Goal: Navigation & Orientation: Locate item on page

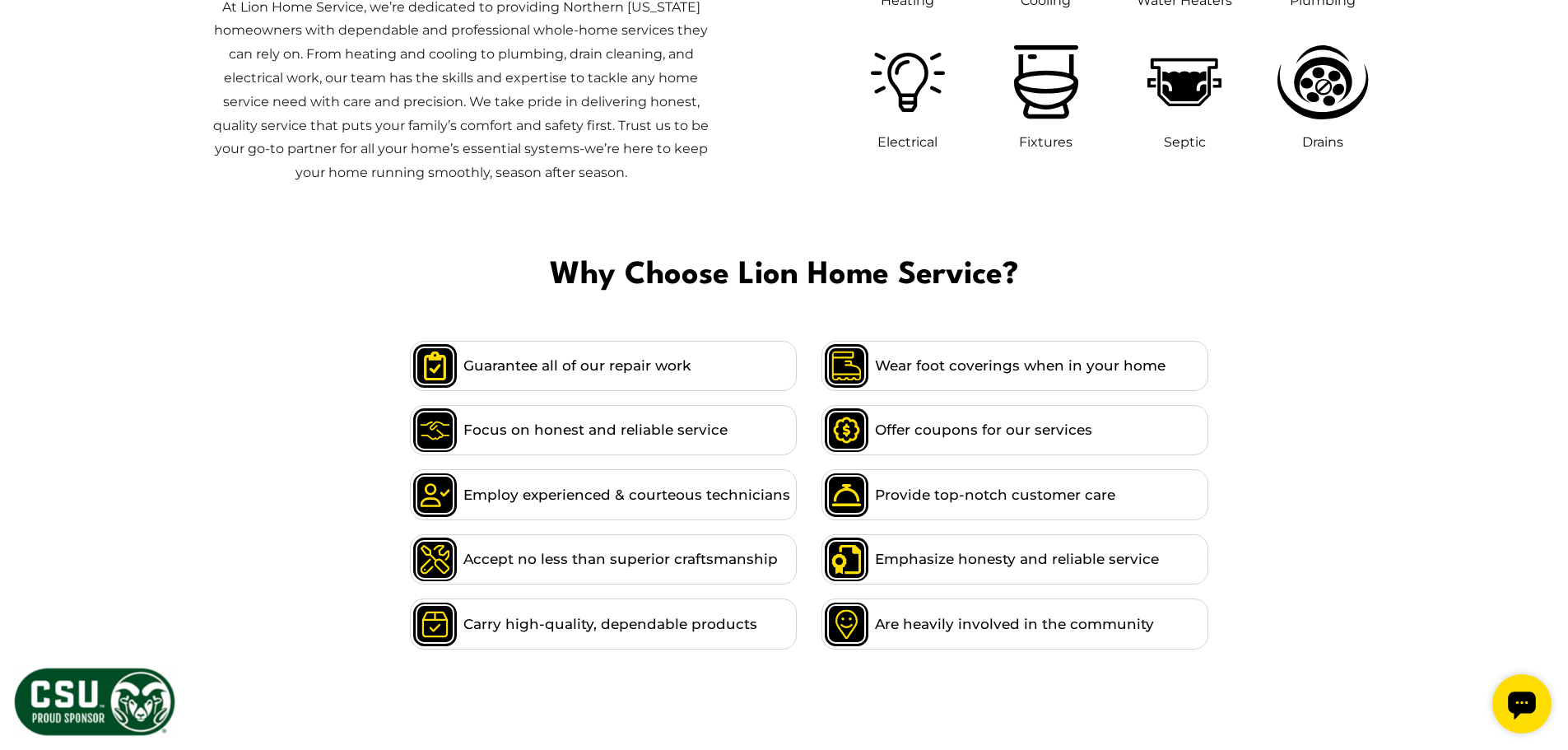
scroll to position [1152, 0]
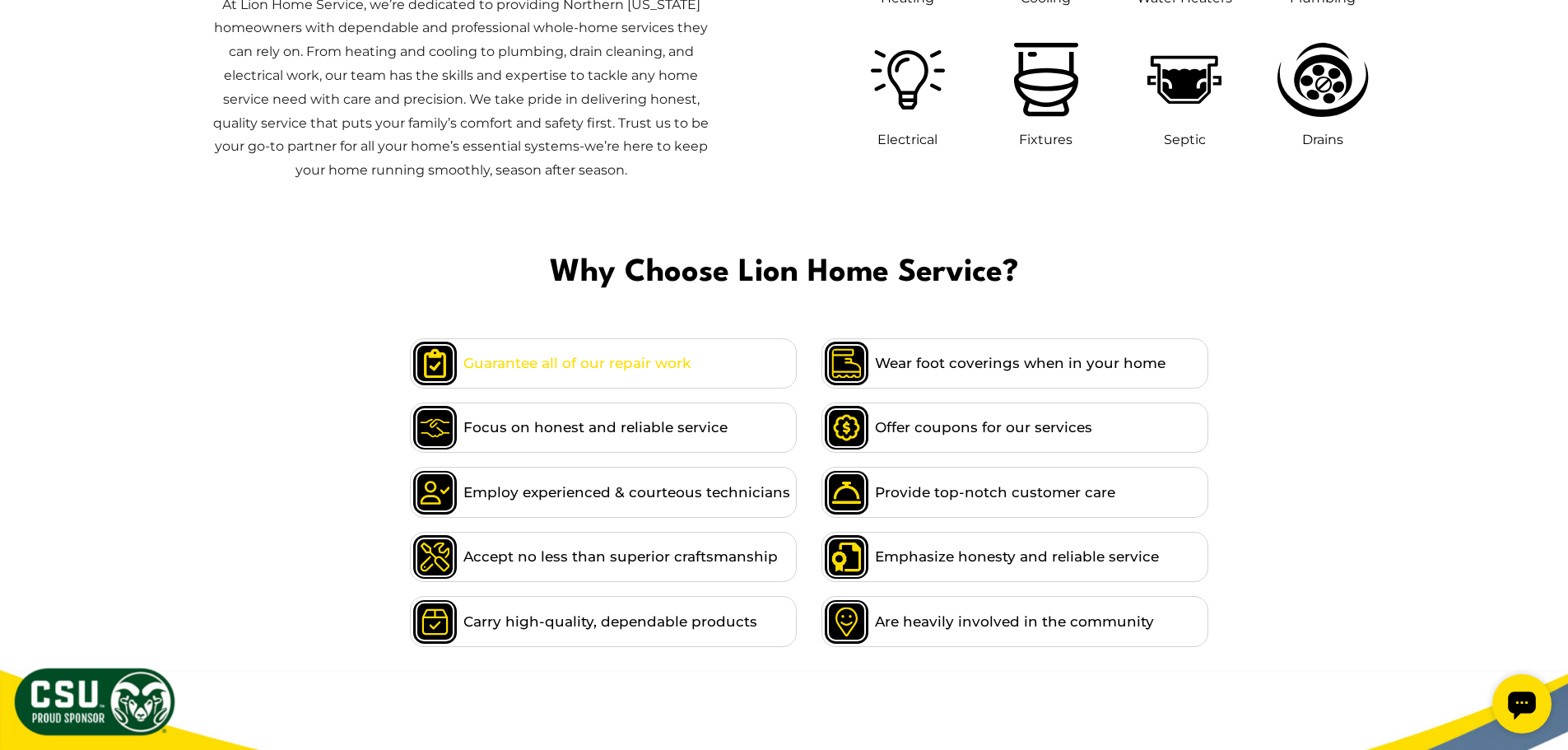
click at [563, 371] on span "Guarantee all of our repair work" at bounding box center [576, 363] width 228 height 22
click at [636, 367] on span "Guarantee all of our repair work" at bounding box center [576, 363] width 228 height 22
click at [443, 363] on span at bounding box center [437, 363] width 53 height 49
click at [439, 361] on span at bounding box center [437, 363] width 53 height 49
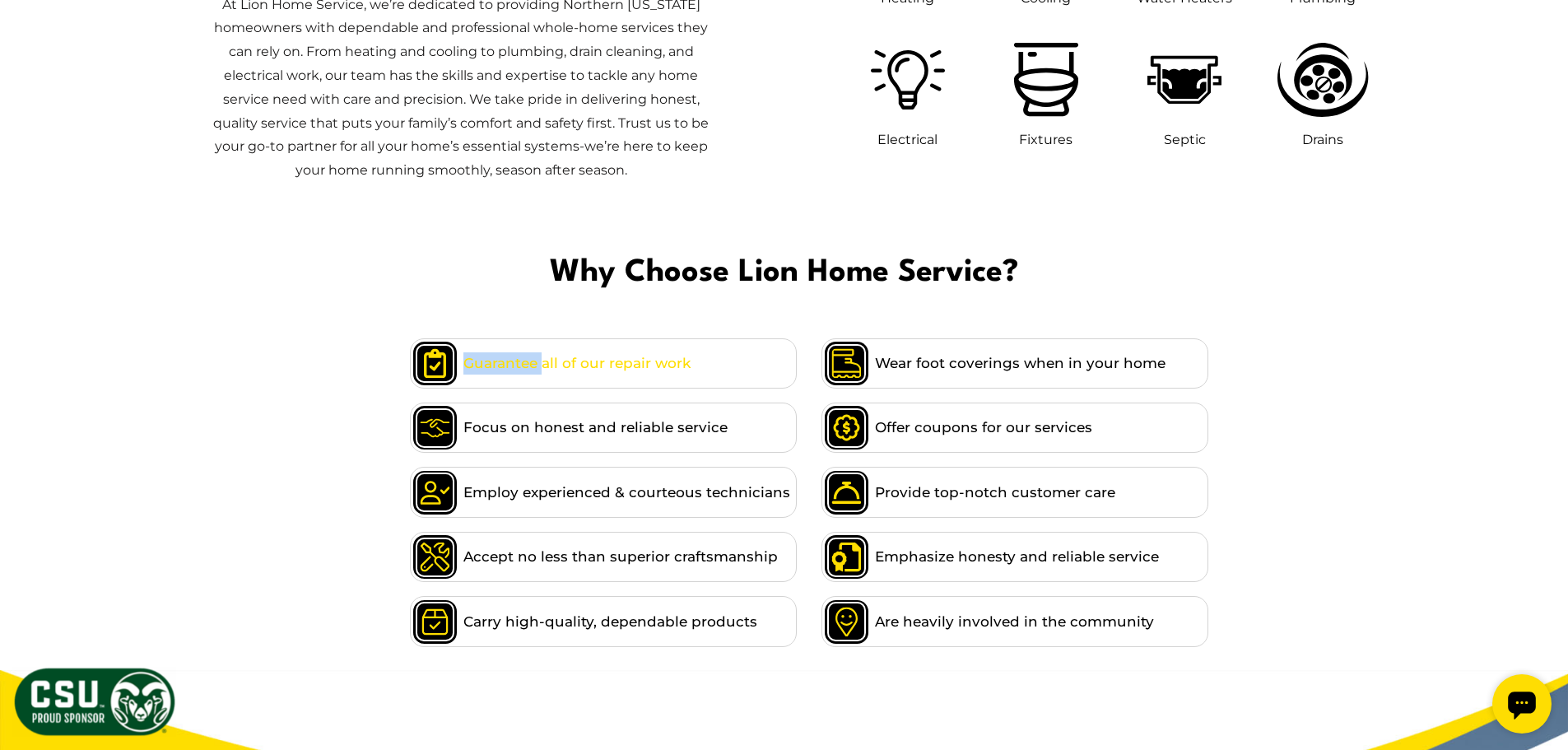
click at [439, 361] on span at bounding box center [437, 363] width 53 height 49
click at [233, 372] on div "Guarantee all of our repair work Wear foot coverings when in your home Focus on…" at bounding box center [784, 492] width 1276 height 356
click at [423, 364] on span at bounding box center [437, 363] width 53 height 49
click at [430, 434] on span at bounding box center [437, 427] width 53 height 49
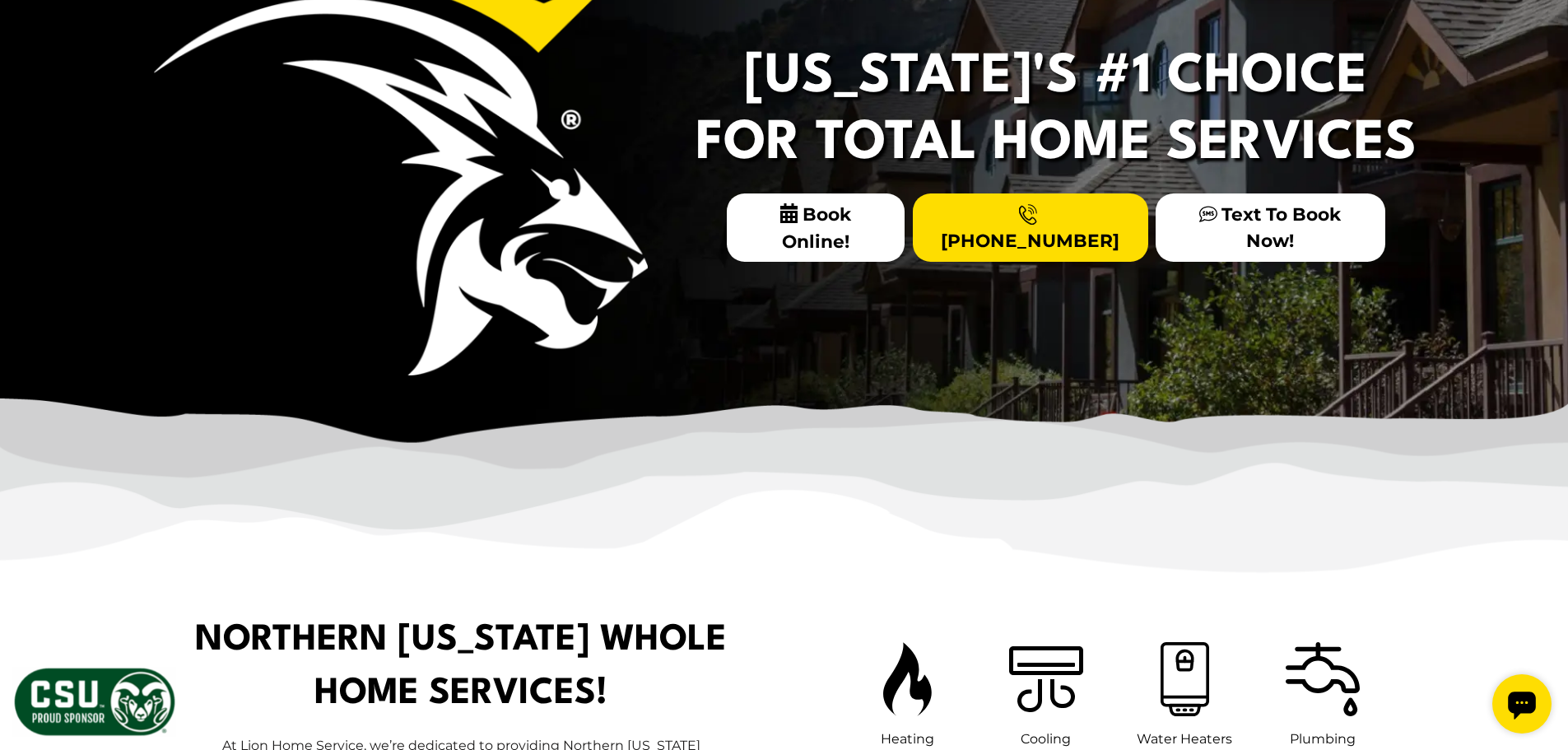
scroll to position [0, 0]
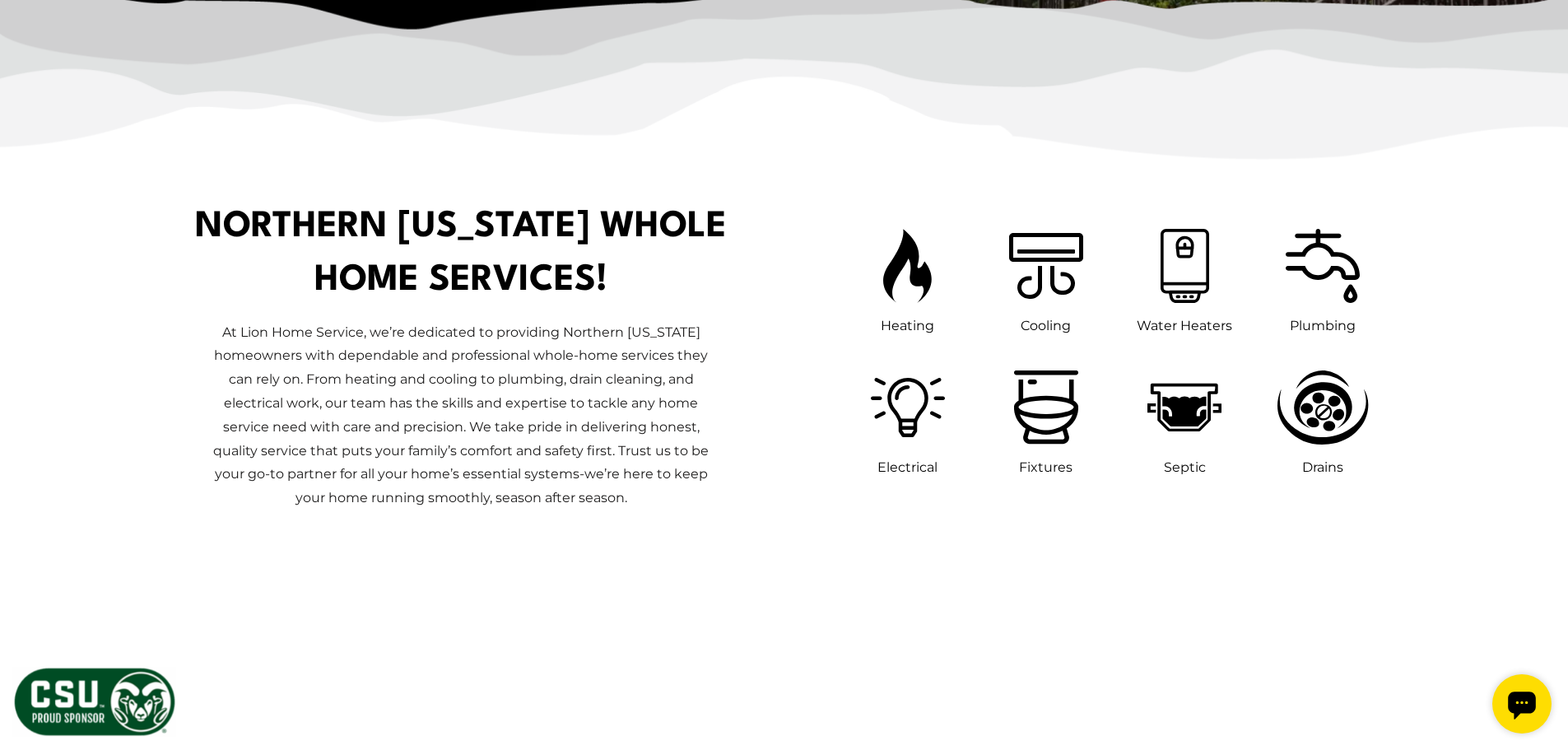
scroll to position [1070, 0]
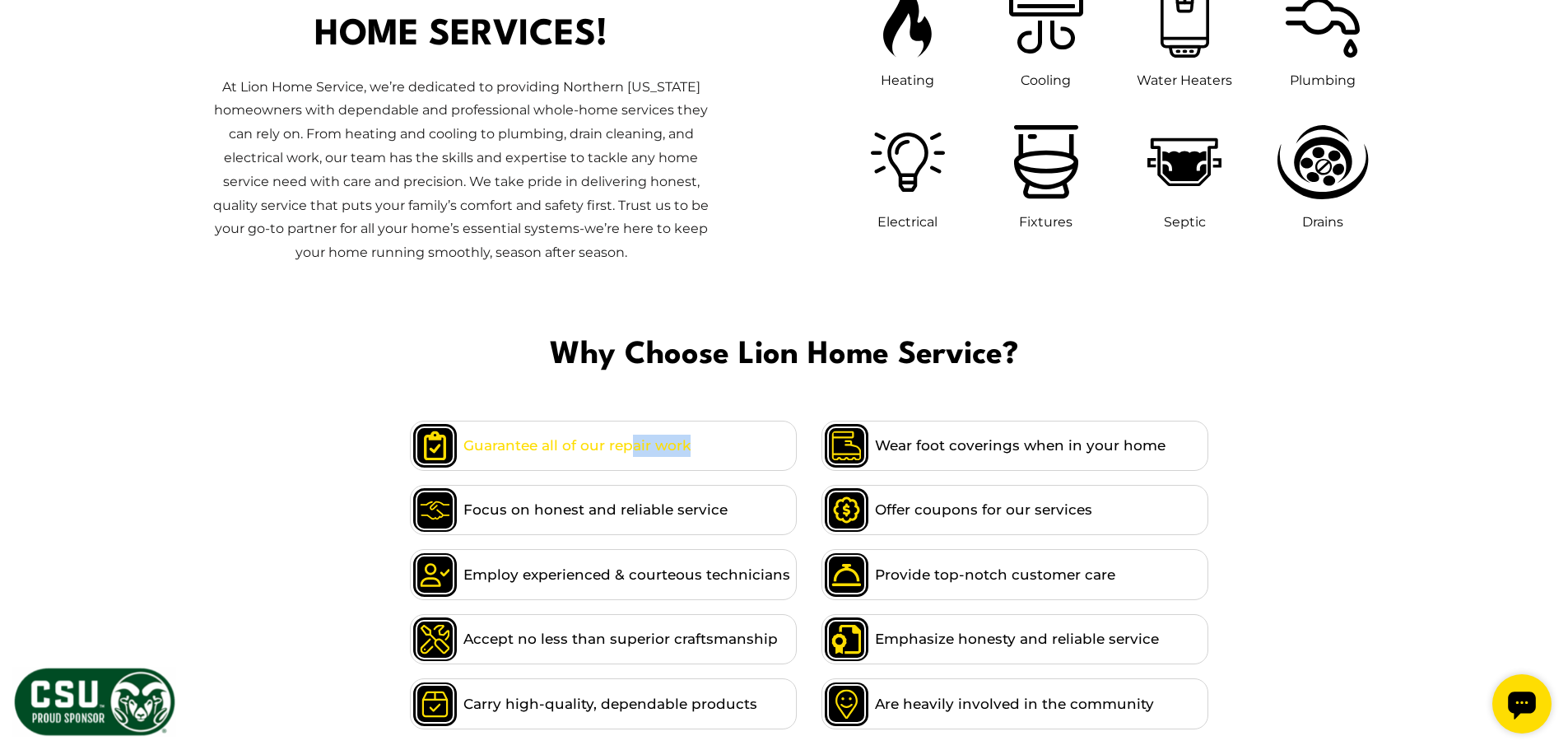
drag, startPoint x: 719, startPoint y: 448, endPoint x: 631, endPoint y: 448, distance: 88.0
click at [631, 448] on li "Guarantee all of our repair work" at bounding box center [603, 445] width 387 height 50
click at [766, 449] on li "Guarantee all of our repair work" at bounding box center [603, 445] width 387 height 50
click at [755, 445] on li "Guarantee all of our repair work" at bounding box center [603, 445] width 387 height 50
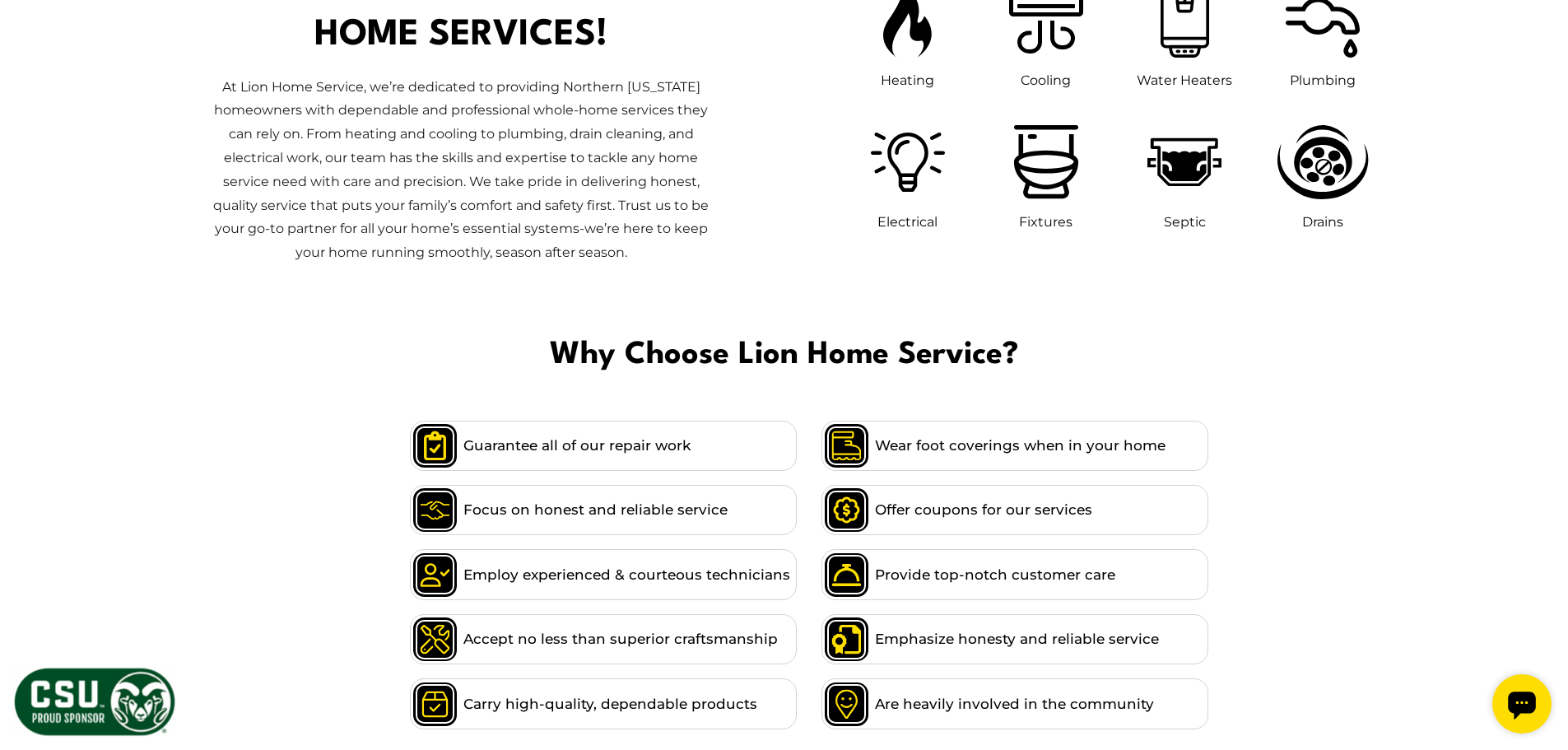
click at [700, 474] on ul "Guarantee all of our repair work Wear foot coverings when in your home Focus on…" at bounding box center [784, 575] width 847 height 322
click at [427, 441] on span at bounding box center [437, 445] width 53 height 49
click at [431, 444] on span at bounding box center [437, 445] width 53 height 49
drag, startPoint x: 696, startPoint y: 442, endPoint x: 463, endPoint y: 442, distance: 233.0
click at [463, 442] on li "Guarantee all of our repair work" at bounding box center [603, 445] width 387 height 50
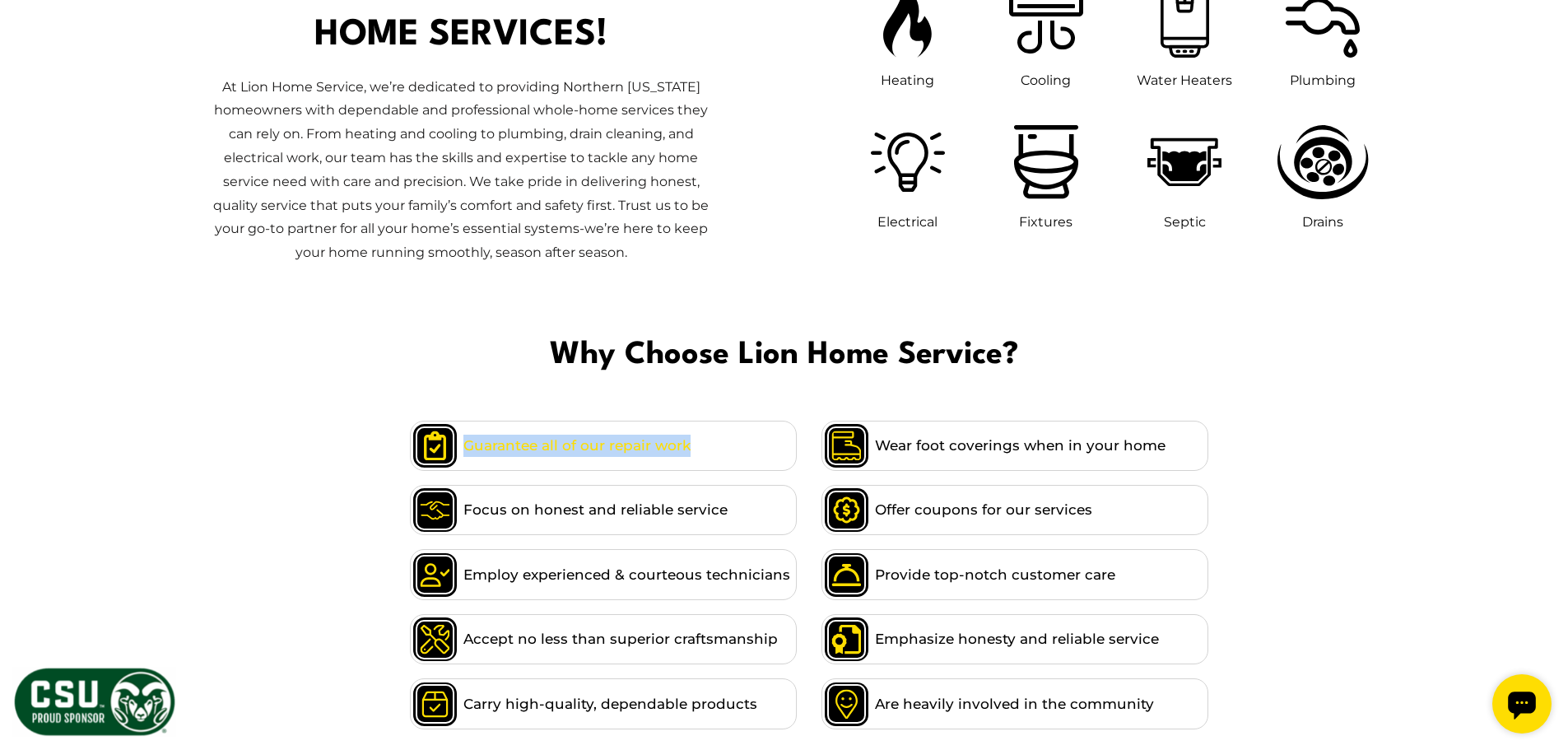
copy span "Guarantee all of our repair work"
click at [224, 316] on div "Northern [US_STATE] Whole Home Services!" at bounding box center [784, 143] width 1568 height 375
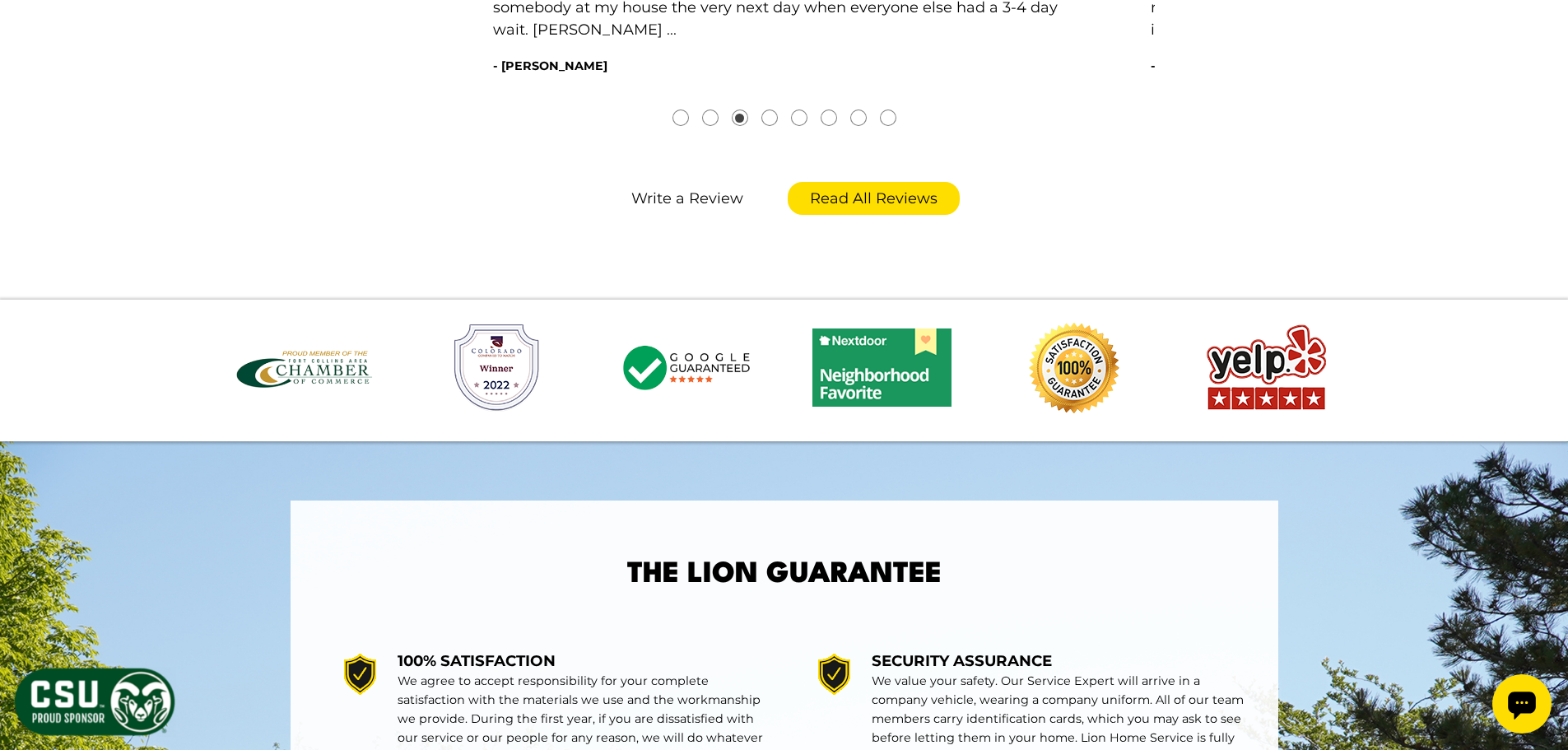
scroll to position [2139, 0]
